Goal: Information Seeking & Learning: Compare options

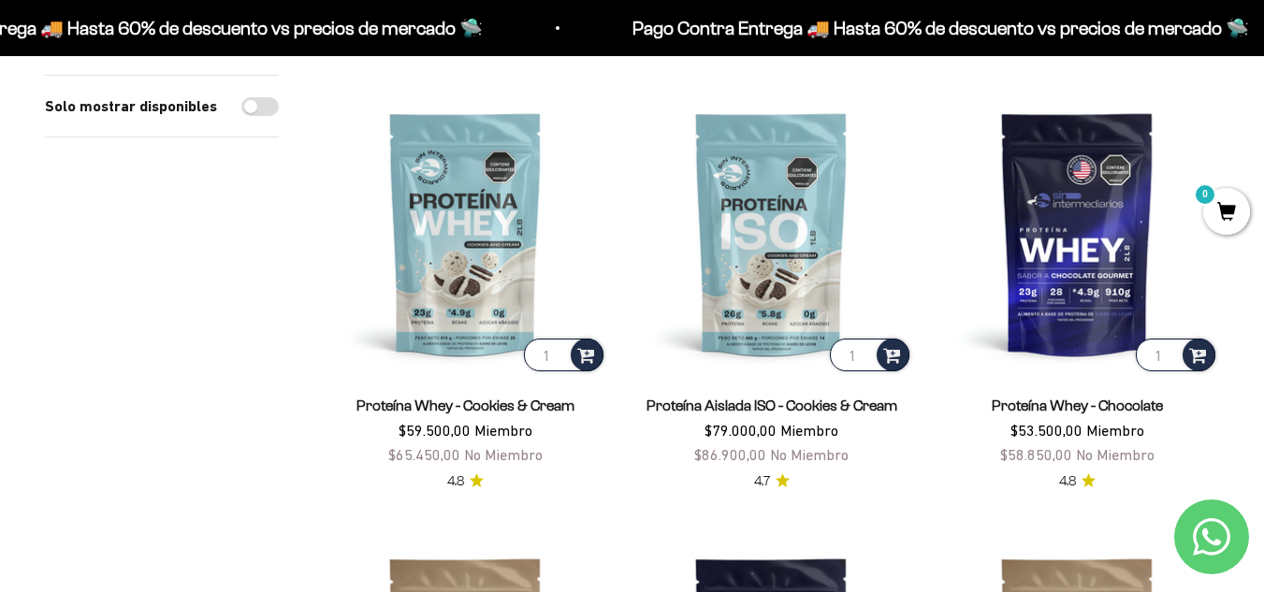
scroll to position [641, 0]
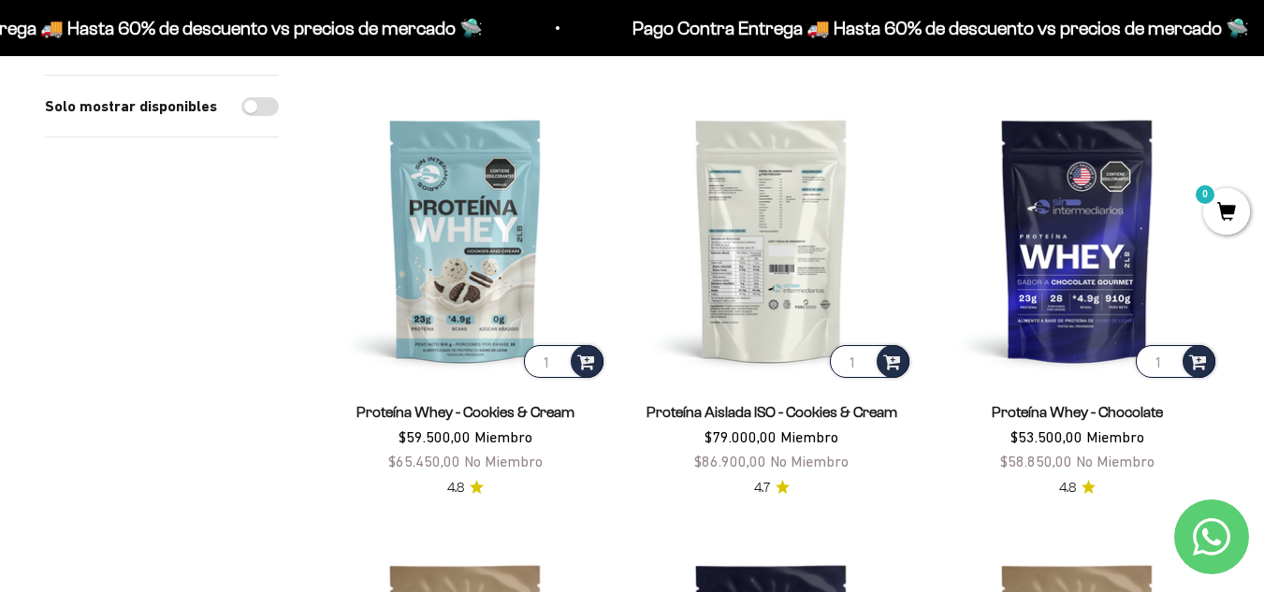
click at [736, 268] on img at bounding box center [772, 240] width 284 height 284
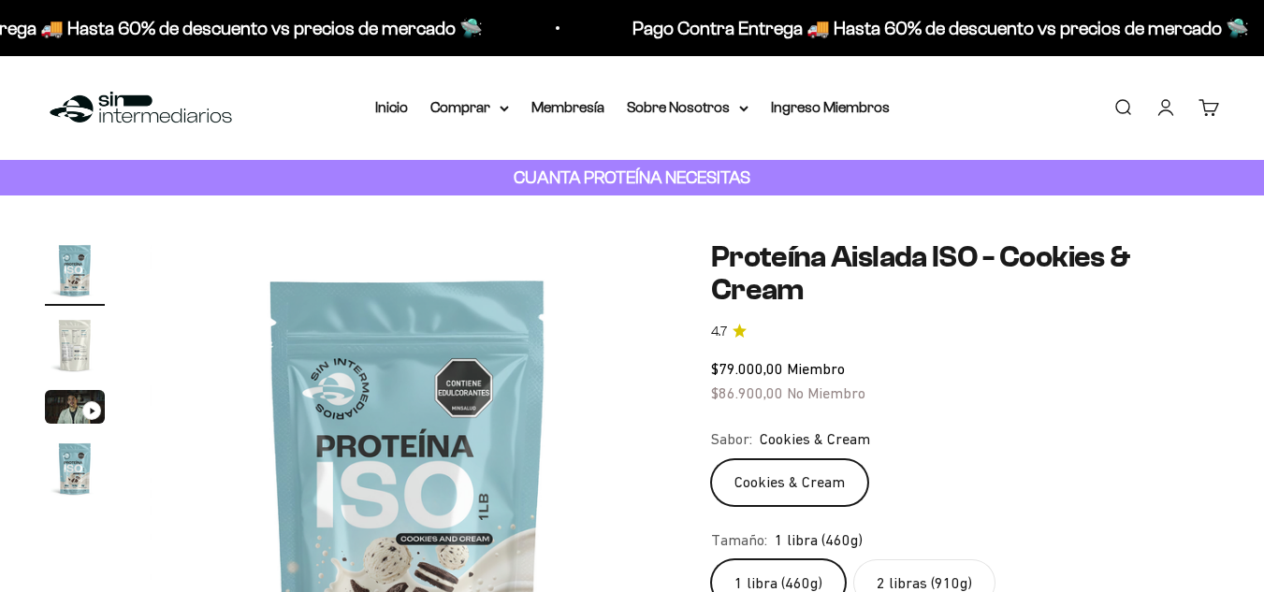
scroll to position [219, 0]
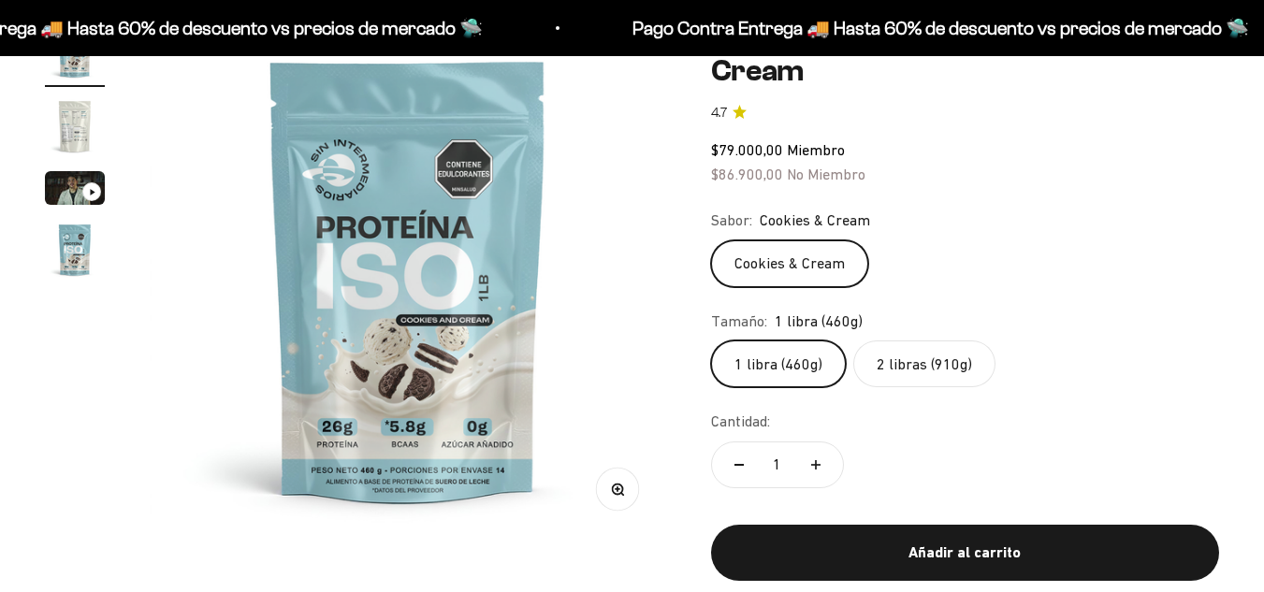
click at [930, 364] on label "2 libras (910g)" at bounding box center [925, 364] width 142 height 47
click at [711, 341] on input "2 libras (910g)" at bounding box center [710, 340] width 1 height 1
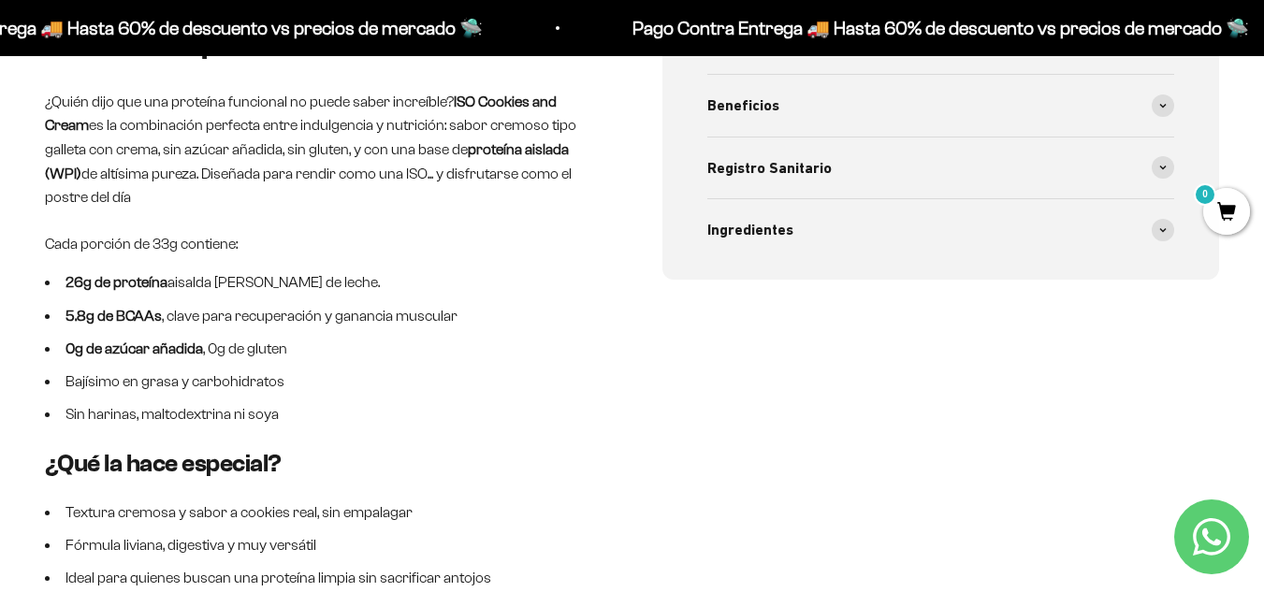
scroll to position [891, 0]
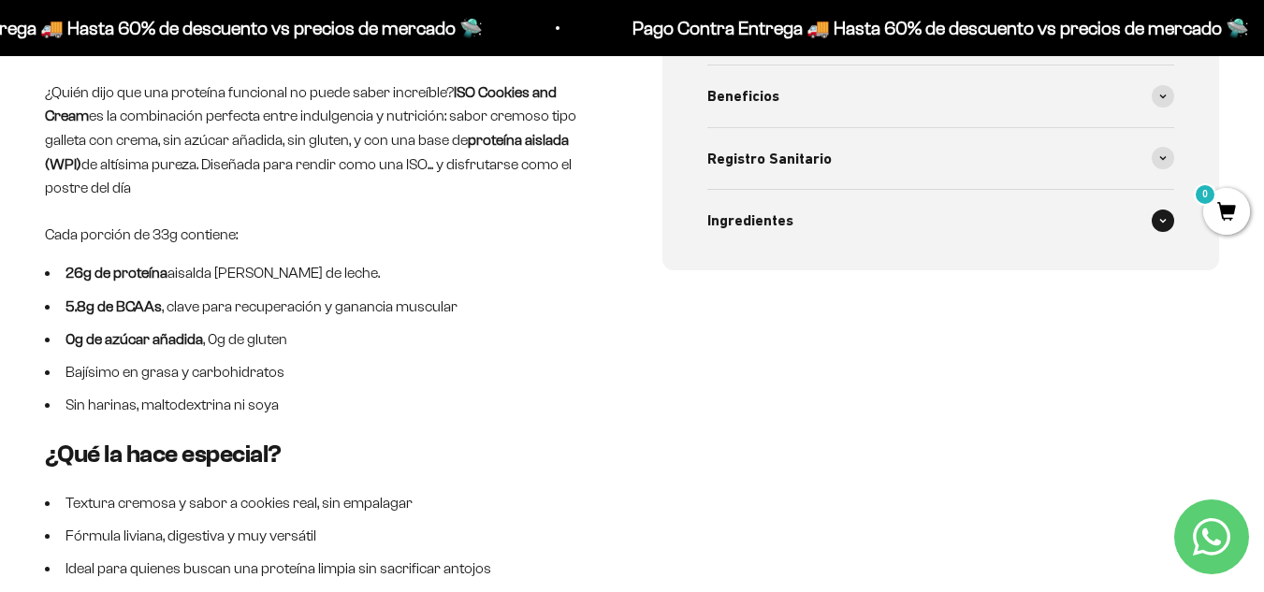
click at [1104, 231] on div "Ingredientes" at bounding box center [942, 221] width 468 height 62
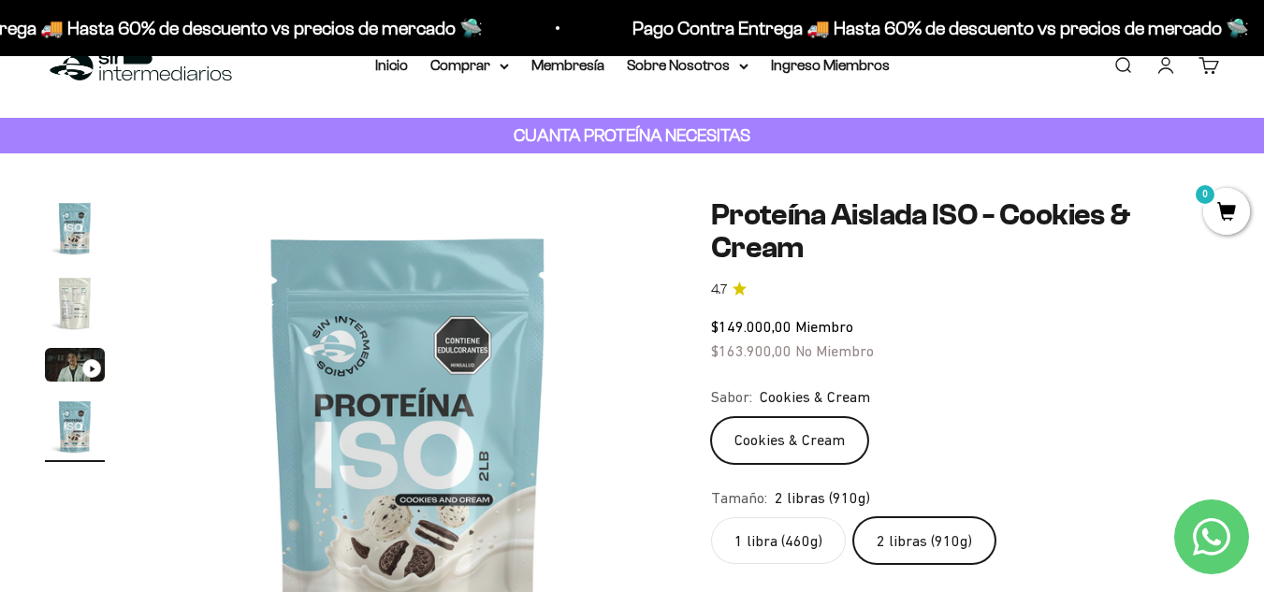
scroll to position [0, 0]
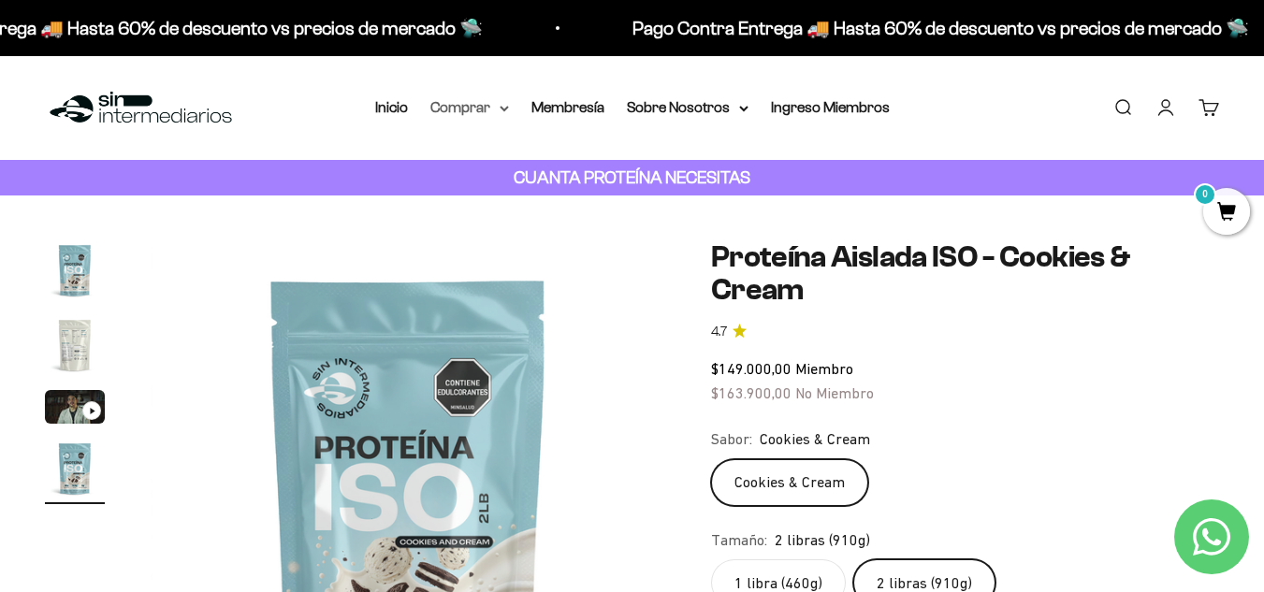
click at [492, 104] on summary "Comprar" at bounding box center [470, 107] width 79 height 24
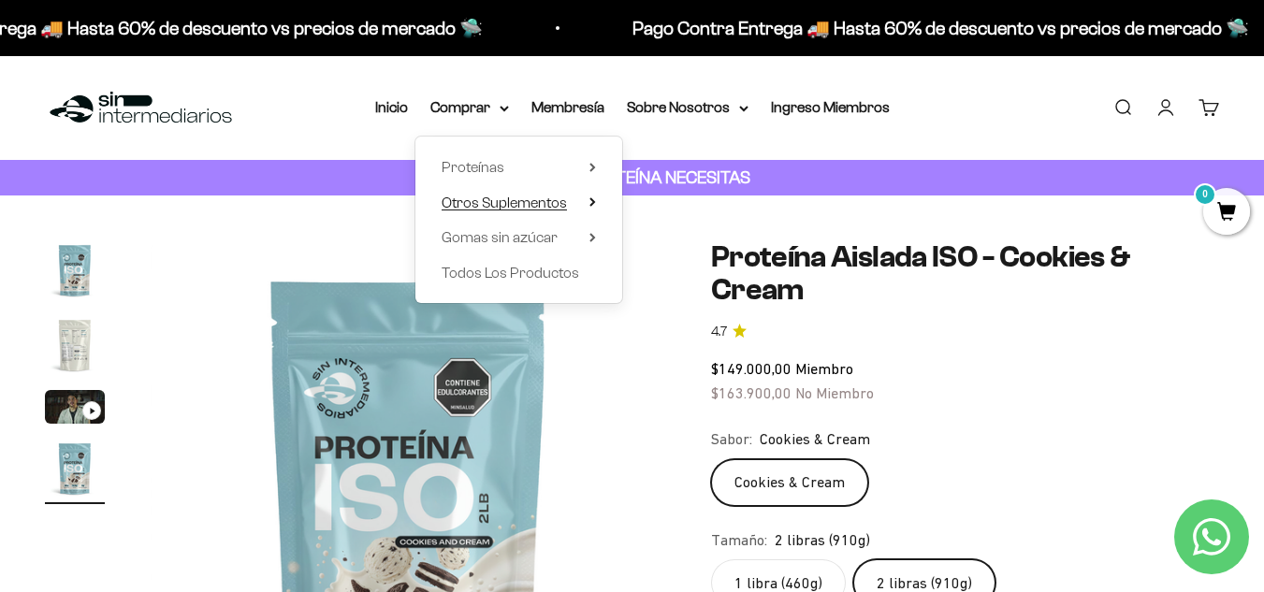
click at [518, 199] on span "Otros Suplementos" at bounding box center [504, 203] width 125 height 16
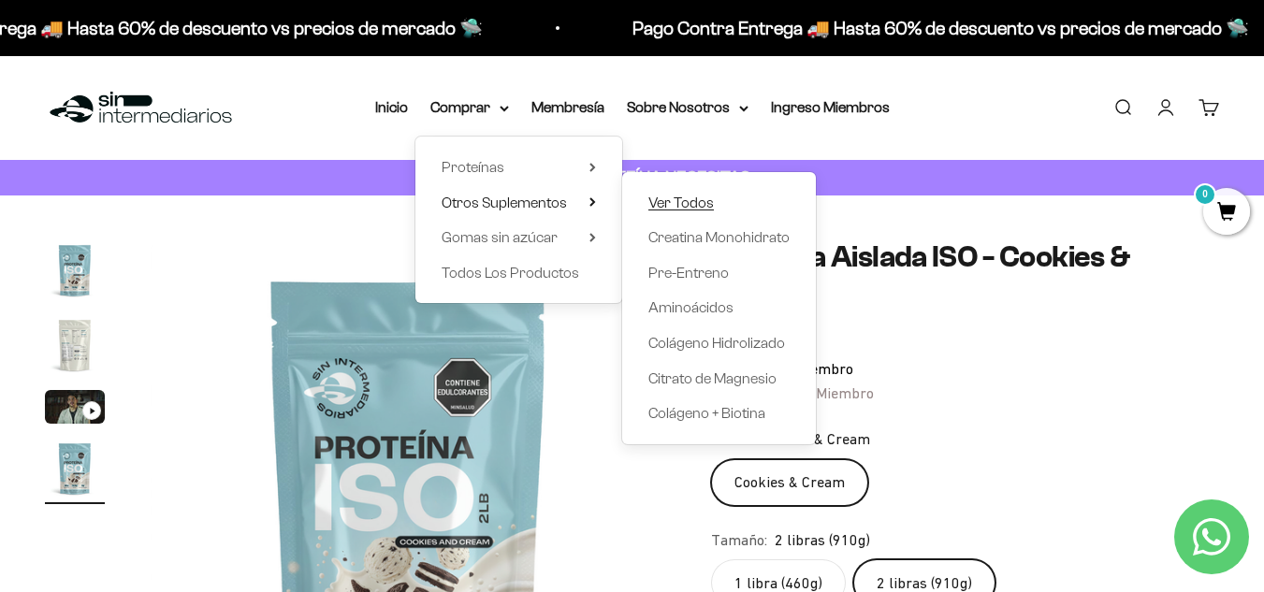
click at [654, 197] on span "Ver Todos" at bounding box center [682, 203] width 66 height 16
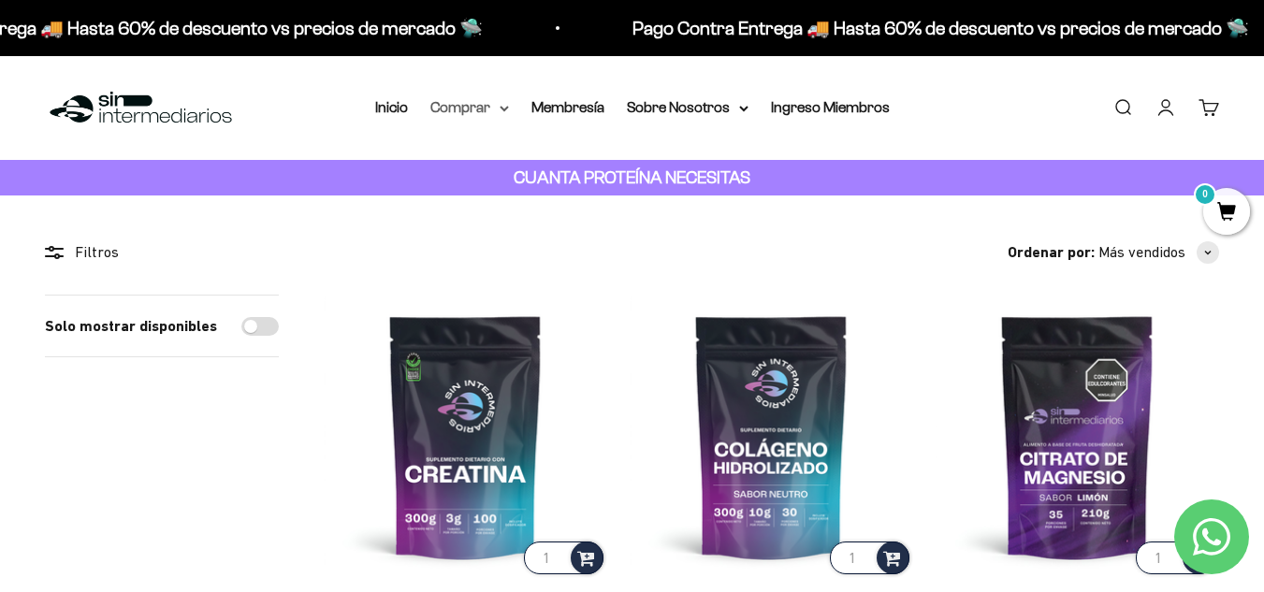
click at [487, 107] on summary "Comprar" at bounding box center [470, 107] width 79 height 24
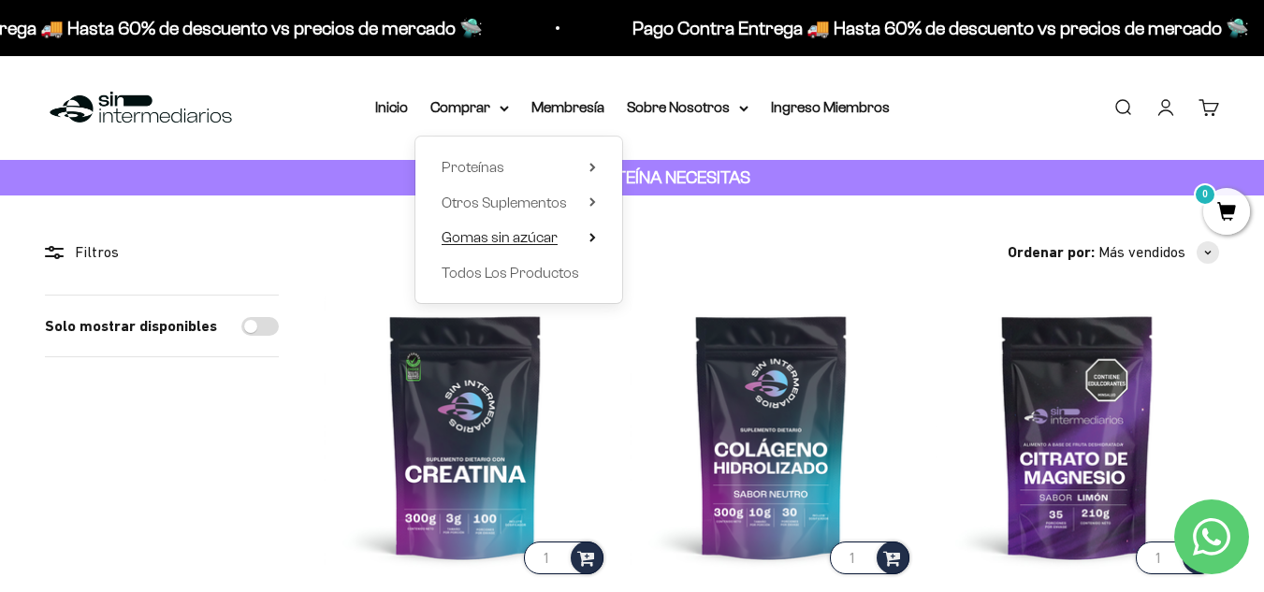
click at [530, 229] on span "Gomas sin azúcar" at bounding box center [500, 237] width 116 height 16
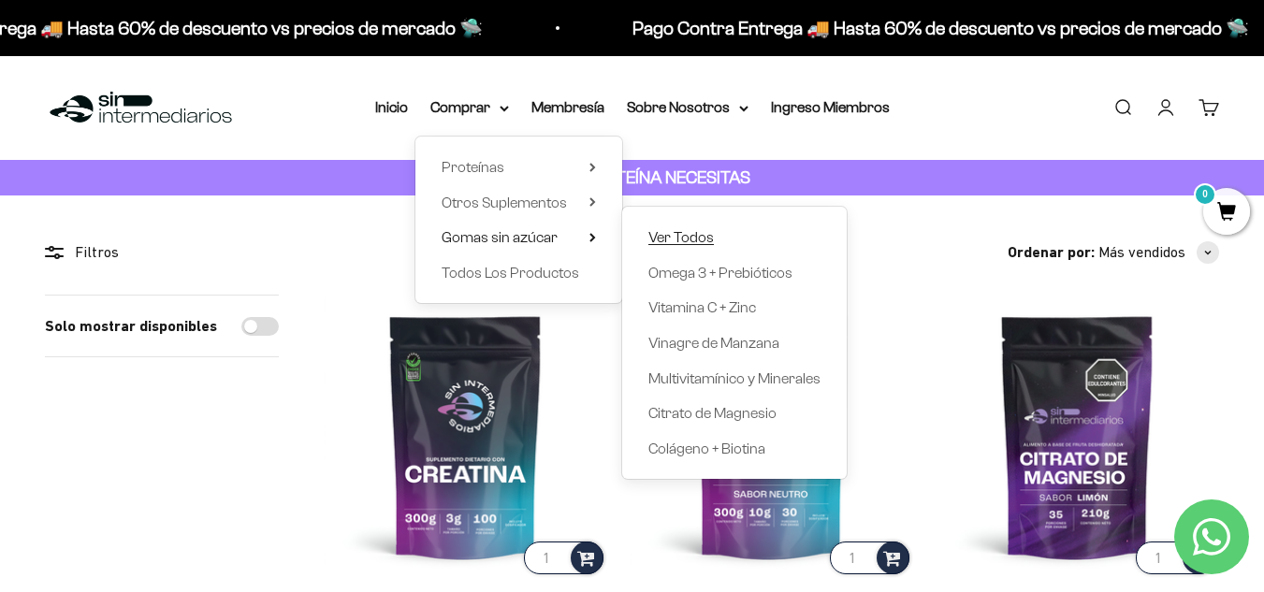
click at [694, 248] on span "Ver Todos" at bounding box center [682, 238] width 66 height 24
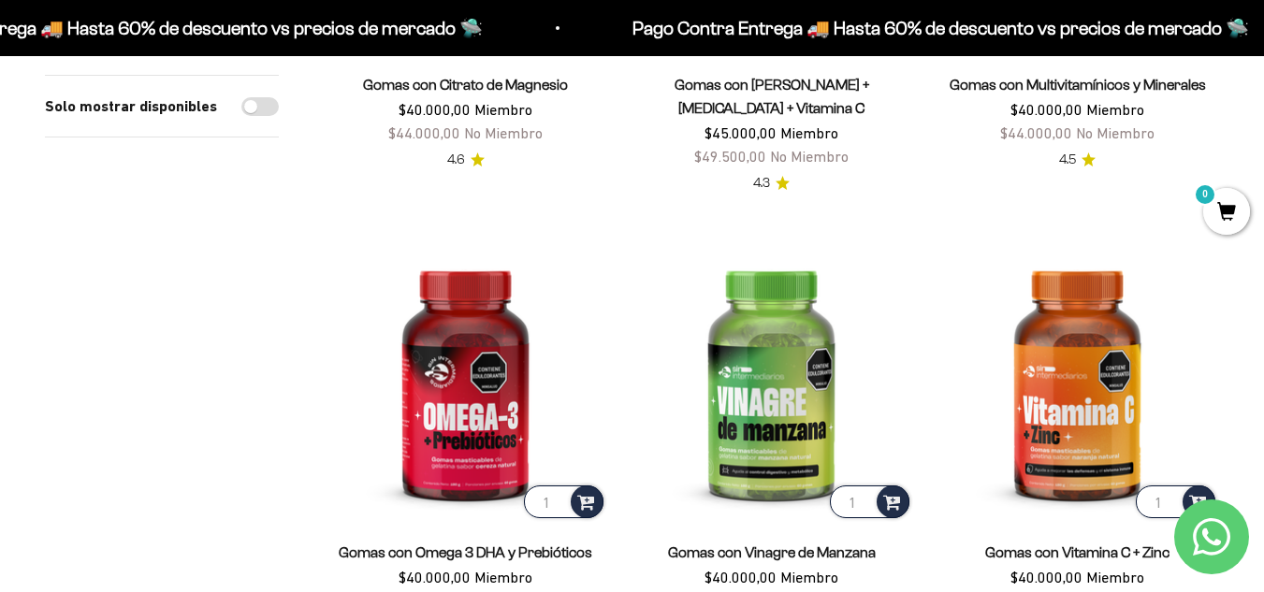
scroll to position [569, 0]
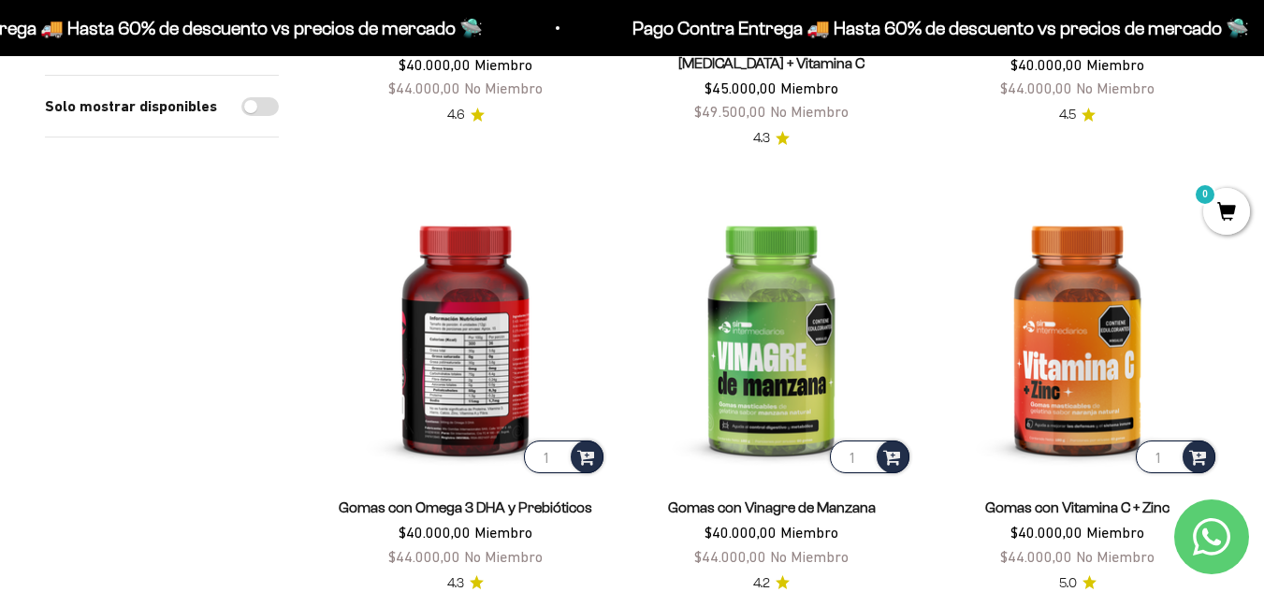
click at [527, 335] on img at bounding box center [466, 336] width 284 height 284
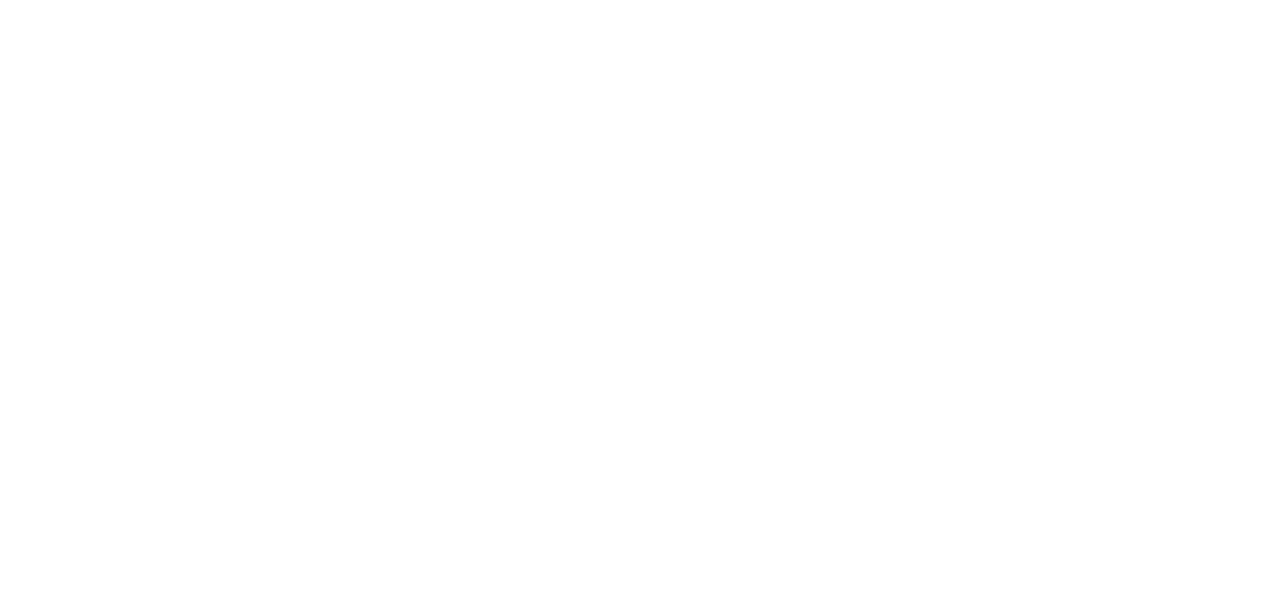
click at [493, 0] on html at bounding box center [639, 0] width 1278 height 0
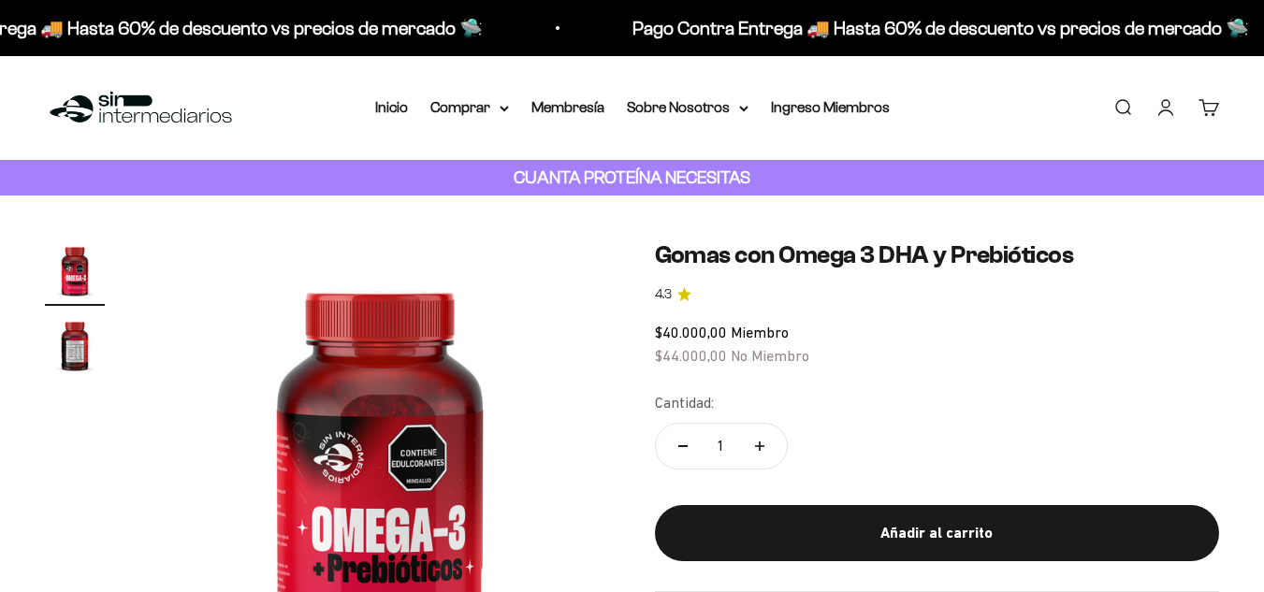
click at [80, 363] on img "Ir al artículo 2" at bounding box center [75, 345] width 60 height 60
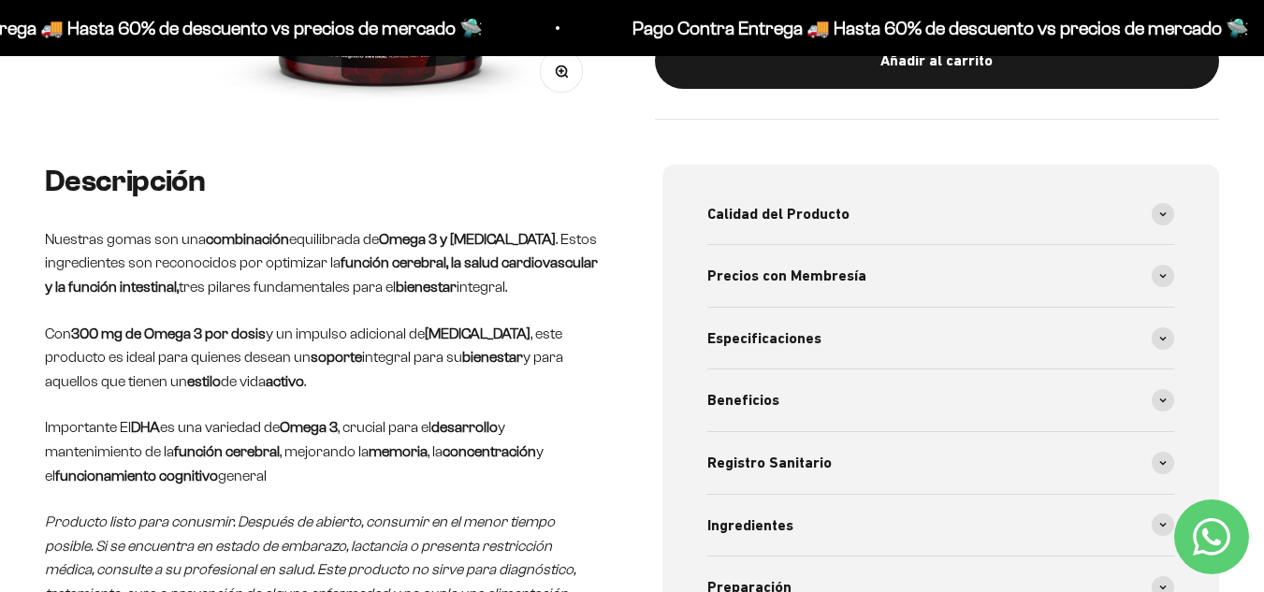
scroll to position [604, 0]
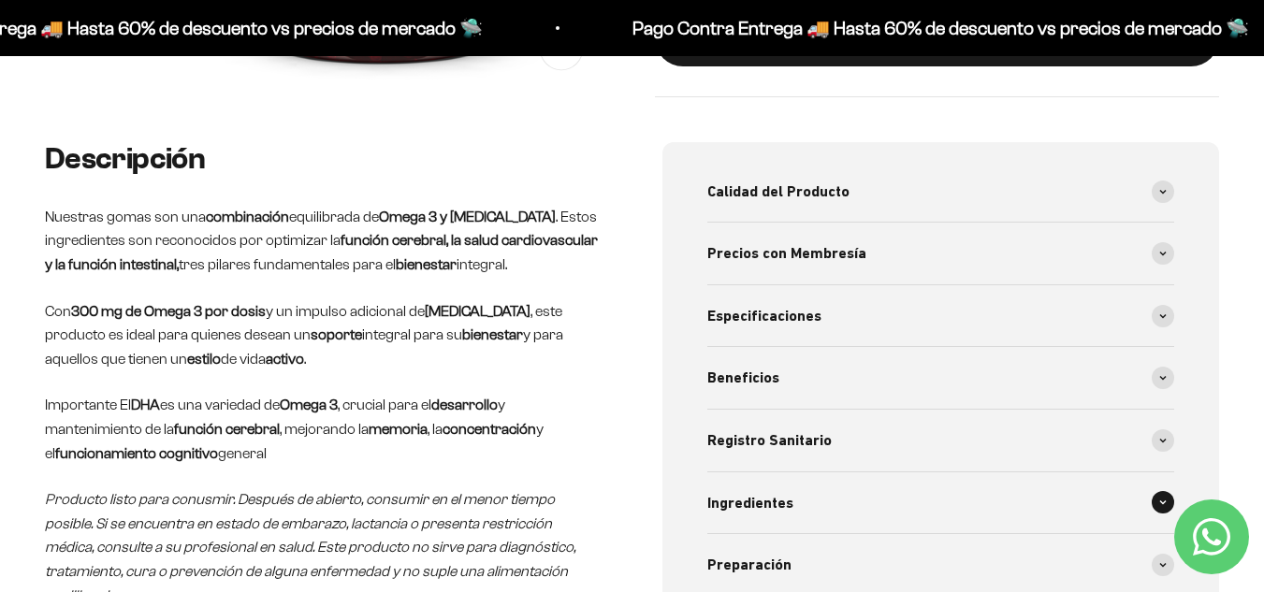
click at [875, 513] on div "Ingredientes" at bounding box center [942, 504] width 468 height 62
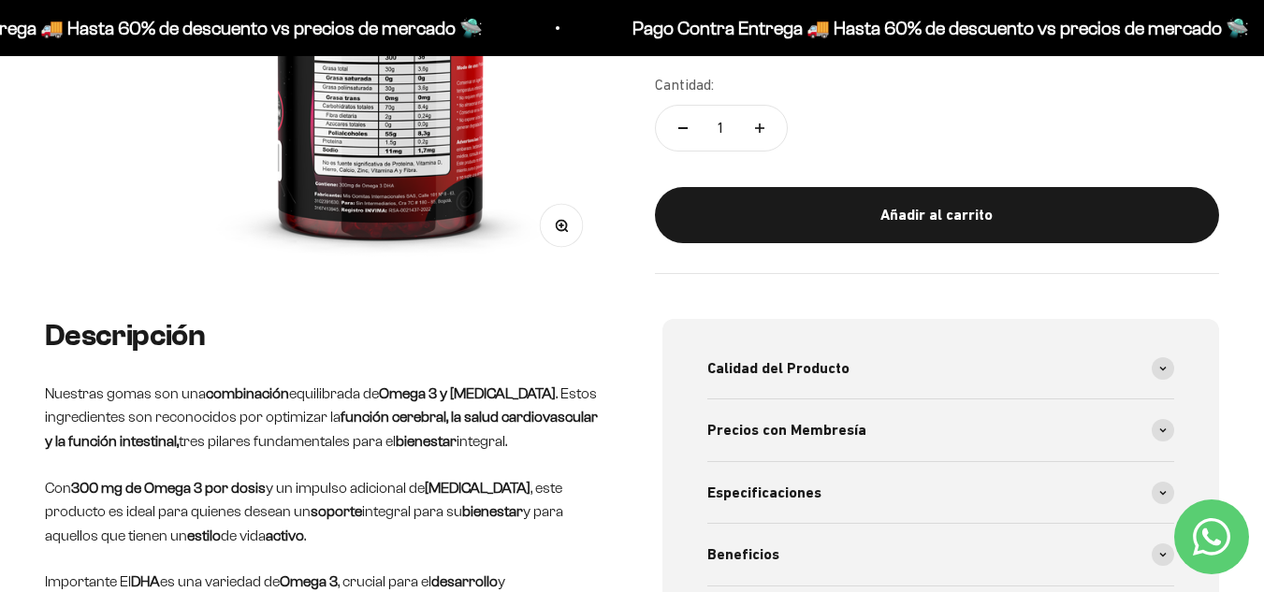
scroll to position [95, 0]
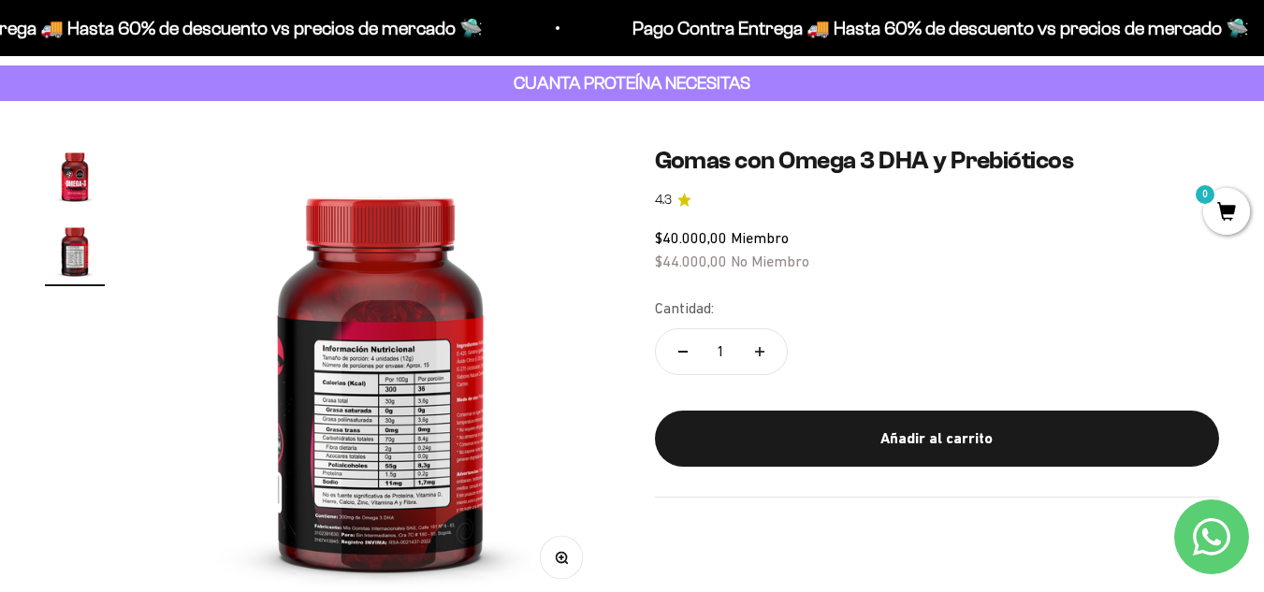
click at [68, 184] on img "Ir al artículo 1" at bounding box center [75, 176] width 60 height 60
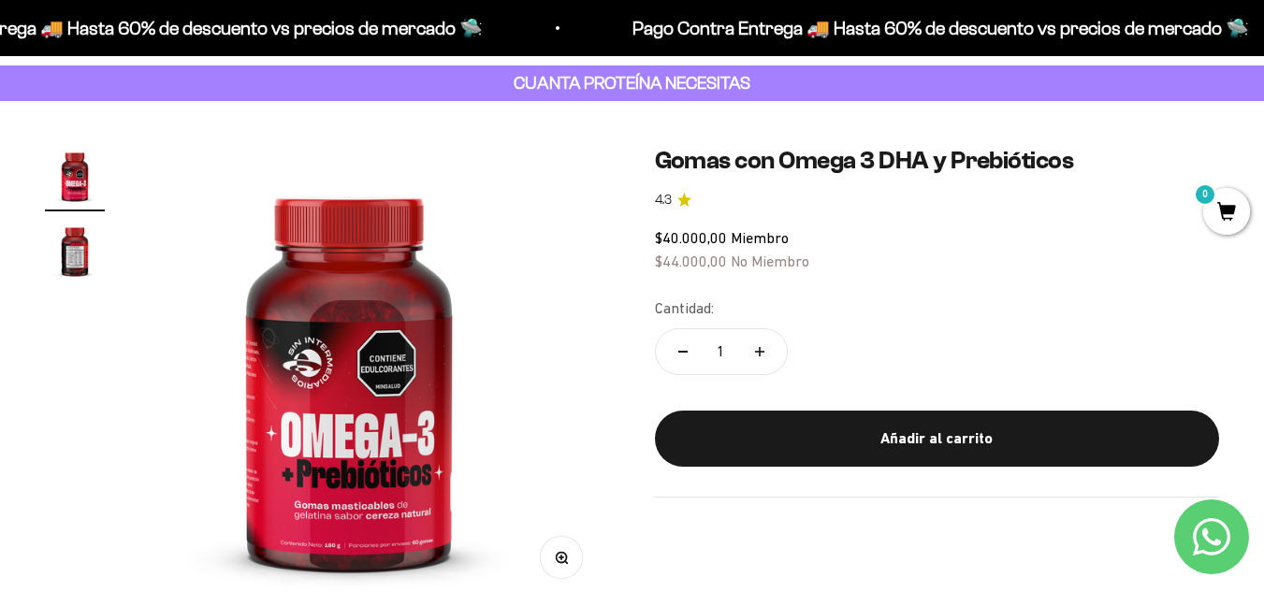
scroll to position [0, 0]
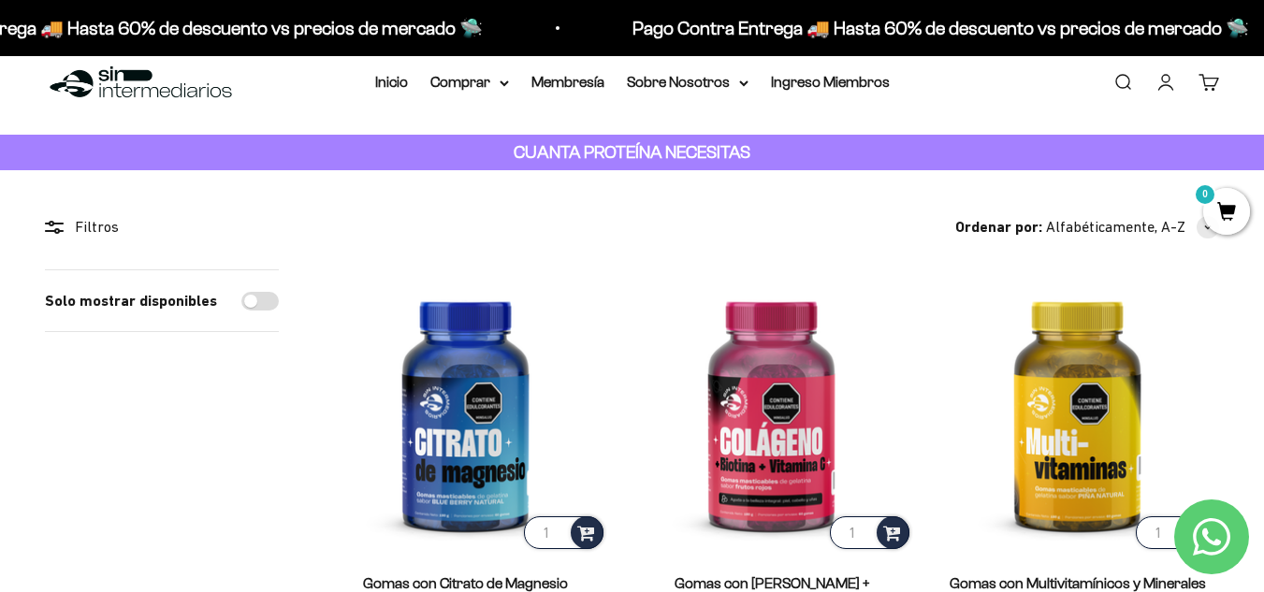
scroll to position [9, 0]
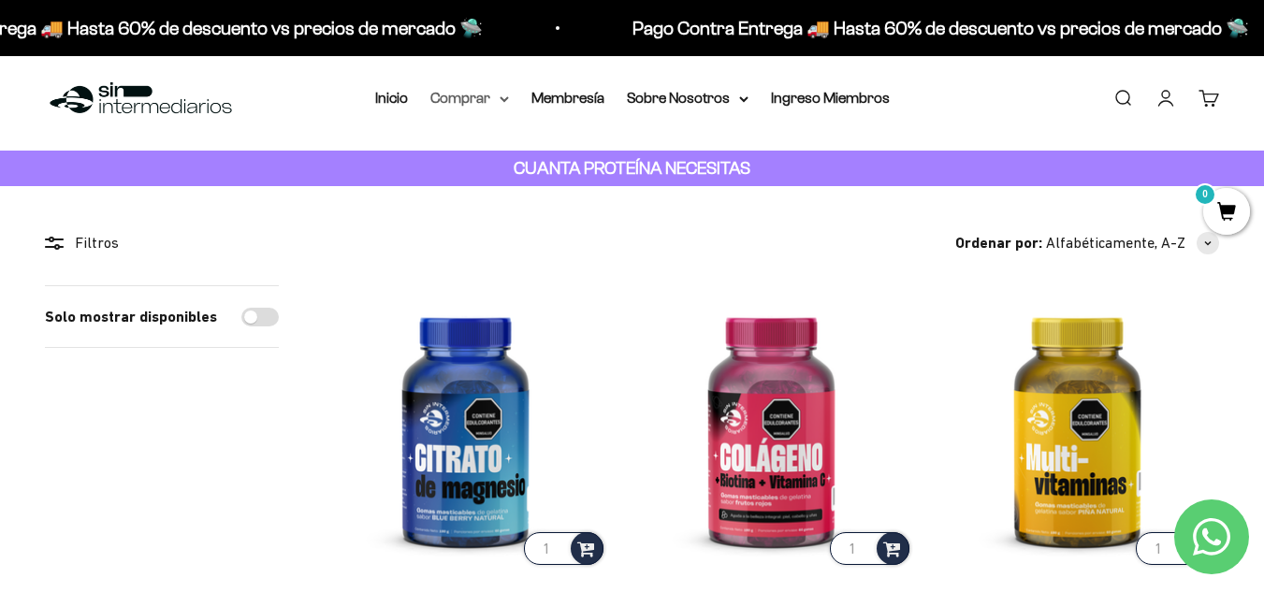
click at [492, 105] on summary "Comprar" at bounding box center [470, 98] width 79 height 24
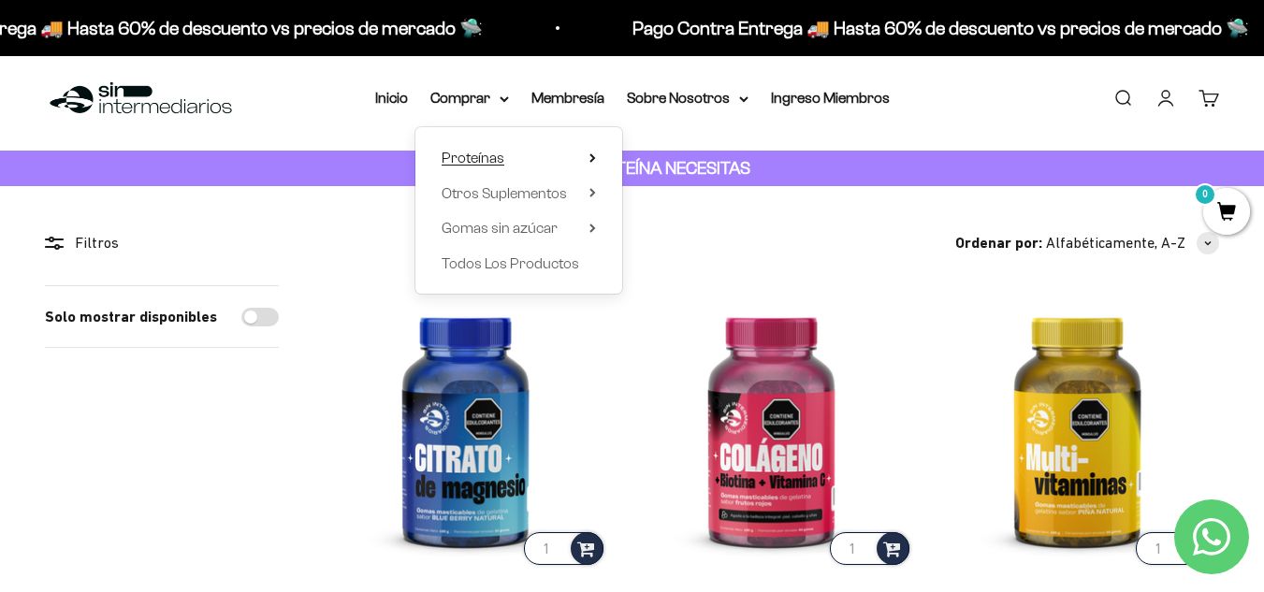
click at [512, 162] on summary "Proteínas" at bounding box center [519, 158] width 154 height 24
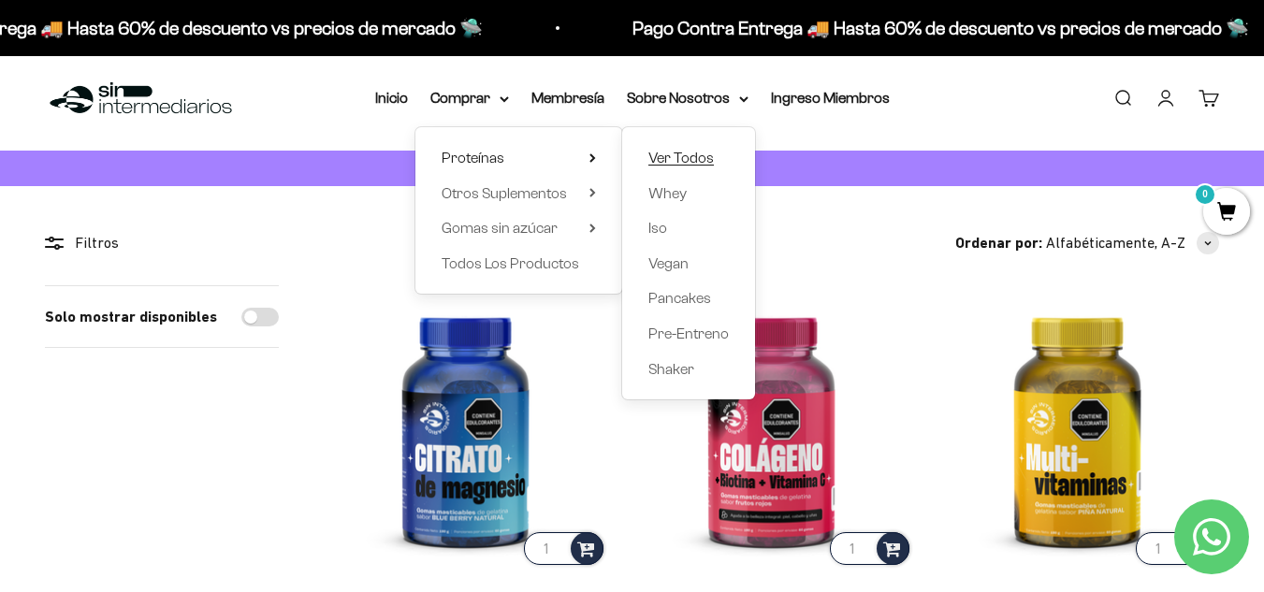
click at [655, 152] on span "Ver Todos" at bounding box center [682, 158] width 66 height 16
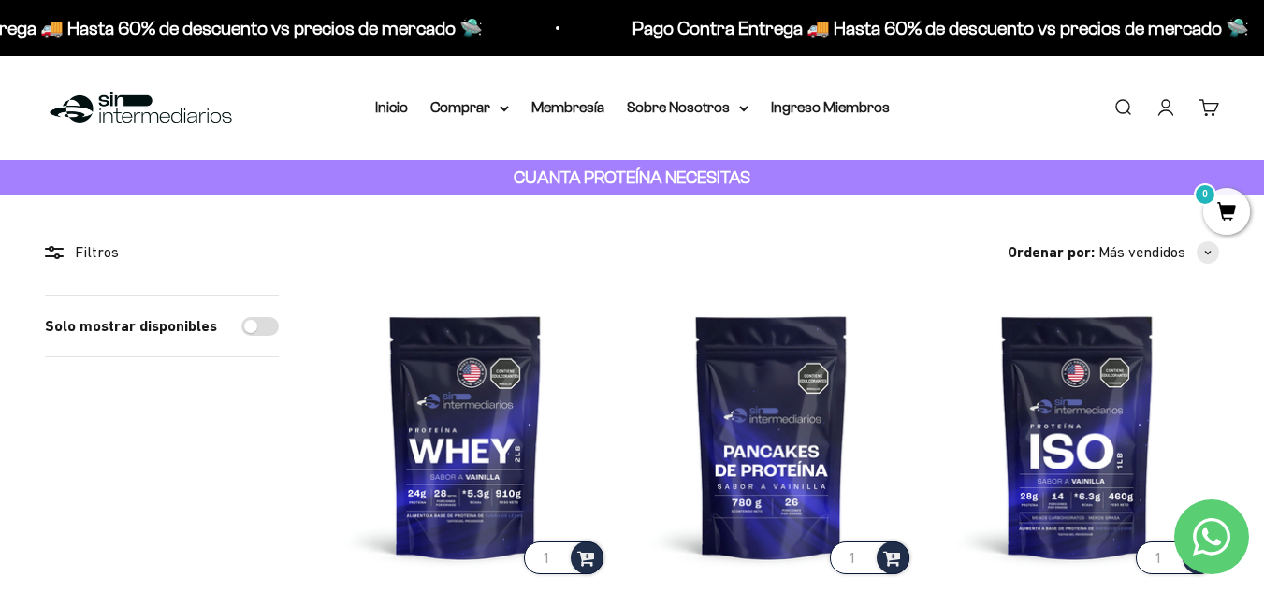
click at [691, 2] on div "Pago Contra Entrega 🚚 Hasta 60% de descuento vs precios [PERSON_NAME] 🛸 Pago Co…" at bounding box center [632, 28] width 1264 height 56
click at [460, 104] on summary "Comprar" at bounding box center [470, 107] width 79 height 24
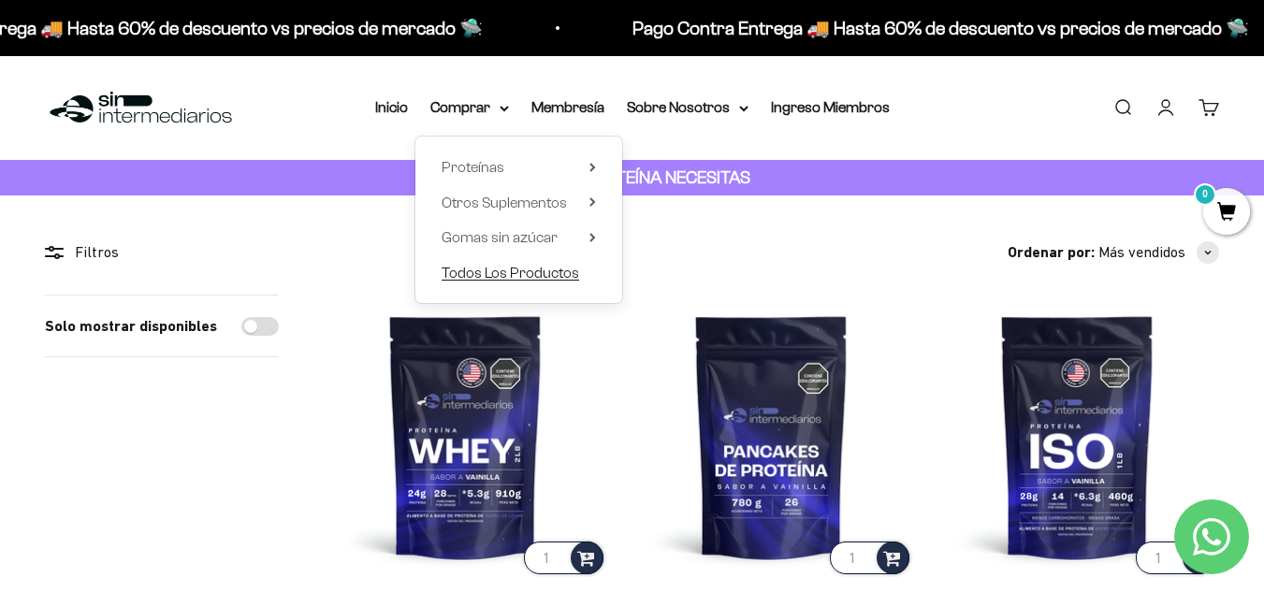
click at [504, 280] on span "Todos Los Productos" at bounding box center [511, 273] width 138 height 16
